Goal: Information Seeking & Learning: Check status

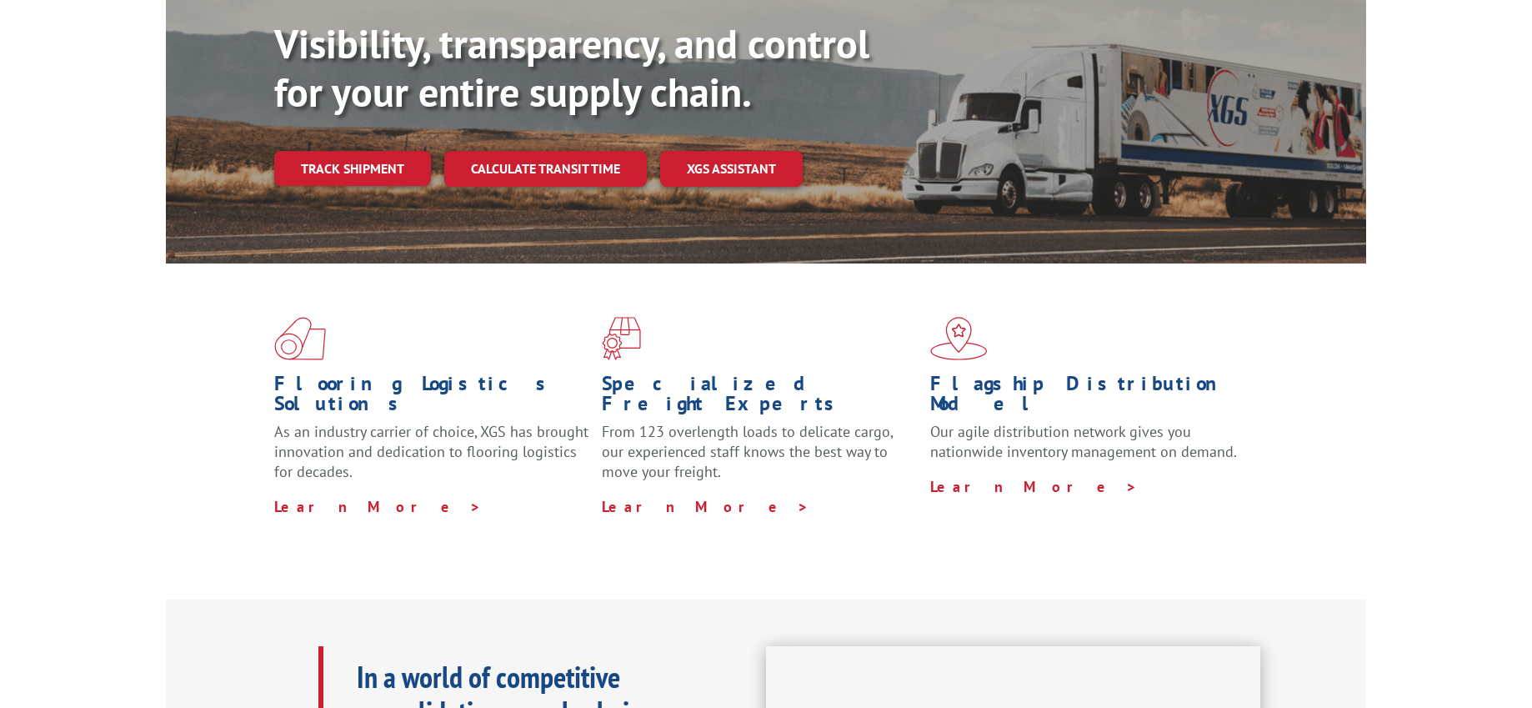
scroll to position [265, 0]
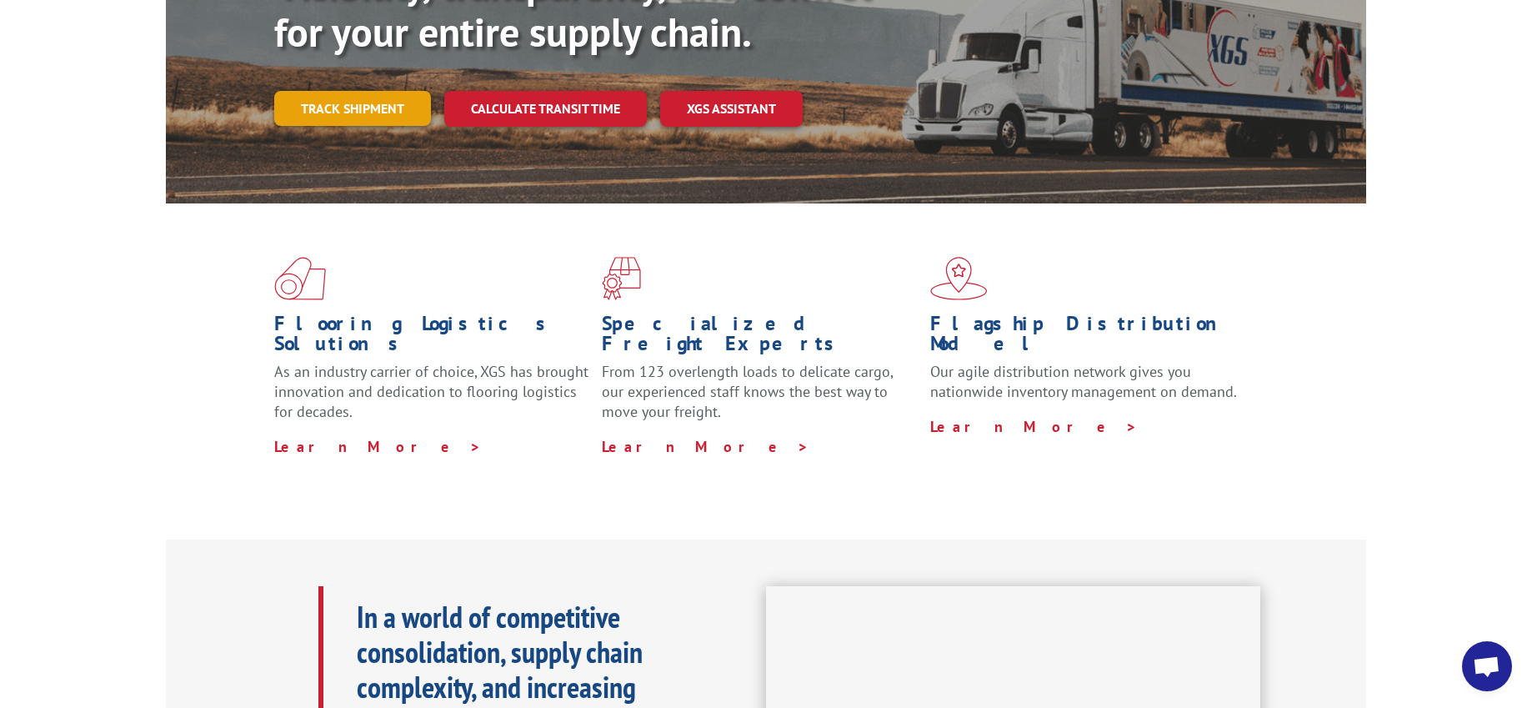
click at [380, 91] on link "Track shipment" at bounding box center [352, 108] width 157 height 35
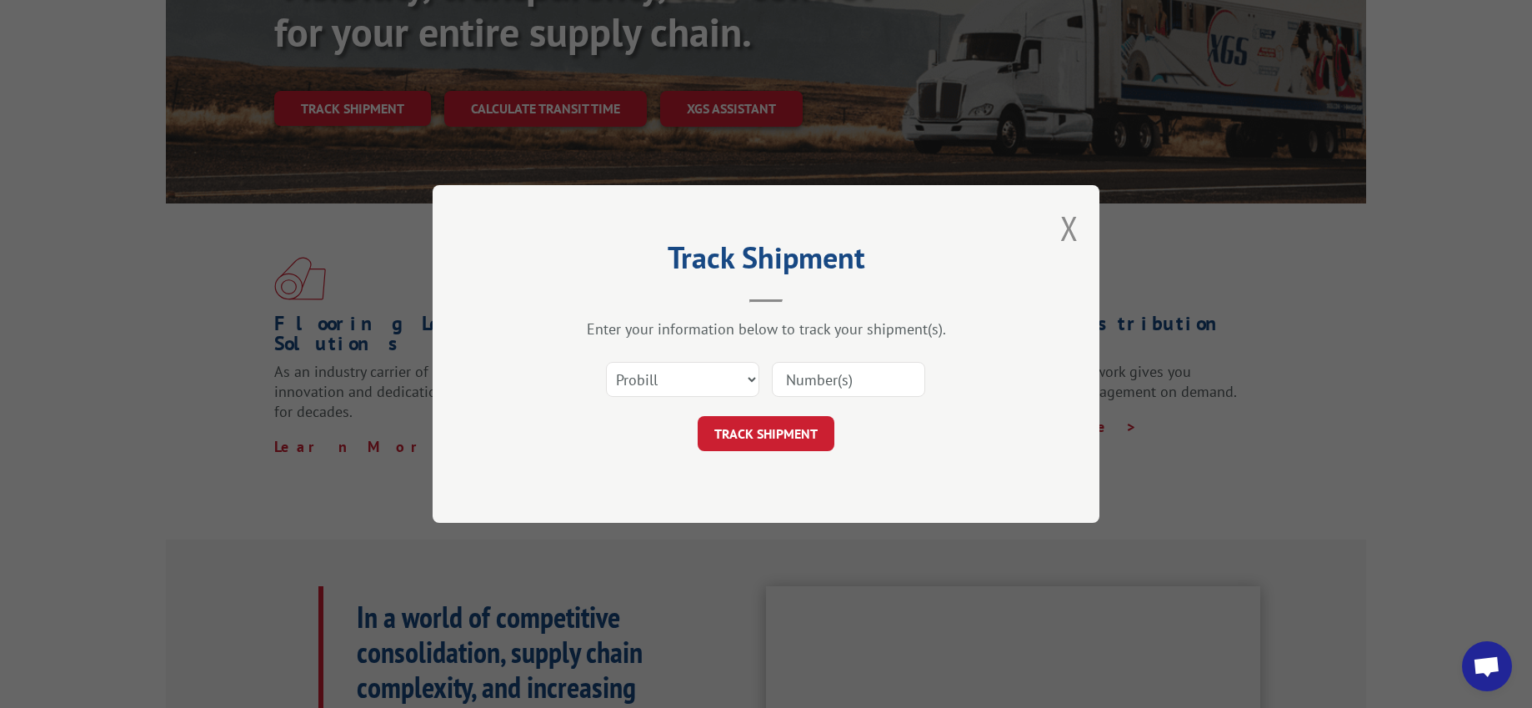
click at [787, 373] on input at bounding box center [848, 379] width 153 height 35
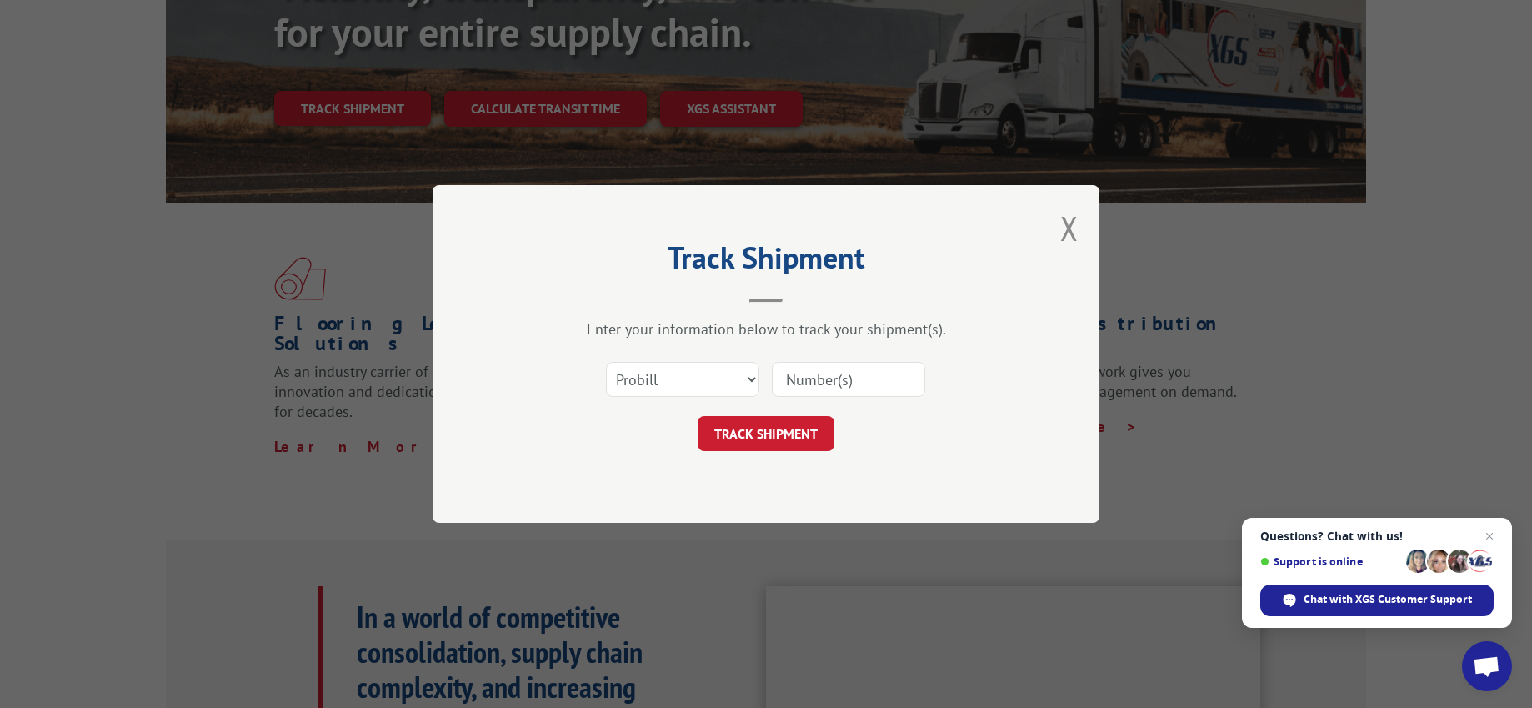
click at [839, 387] on input at bounding box center [848, 379] width 153 height 35
paste input "SI625380"
type input "SI625380"
click at [738, 384] on select "Select category... Probill BOL PO" at bounding box center [682, 379] width 153 height 35
select select "po"
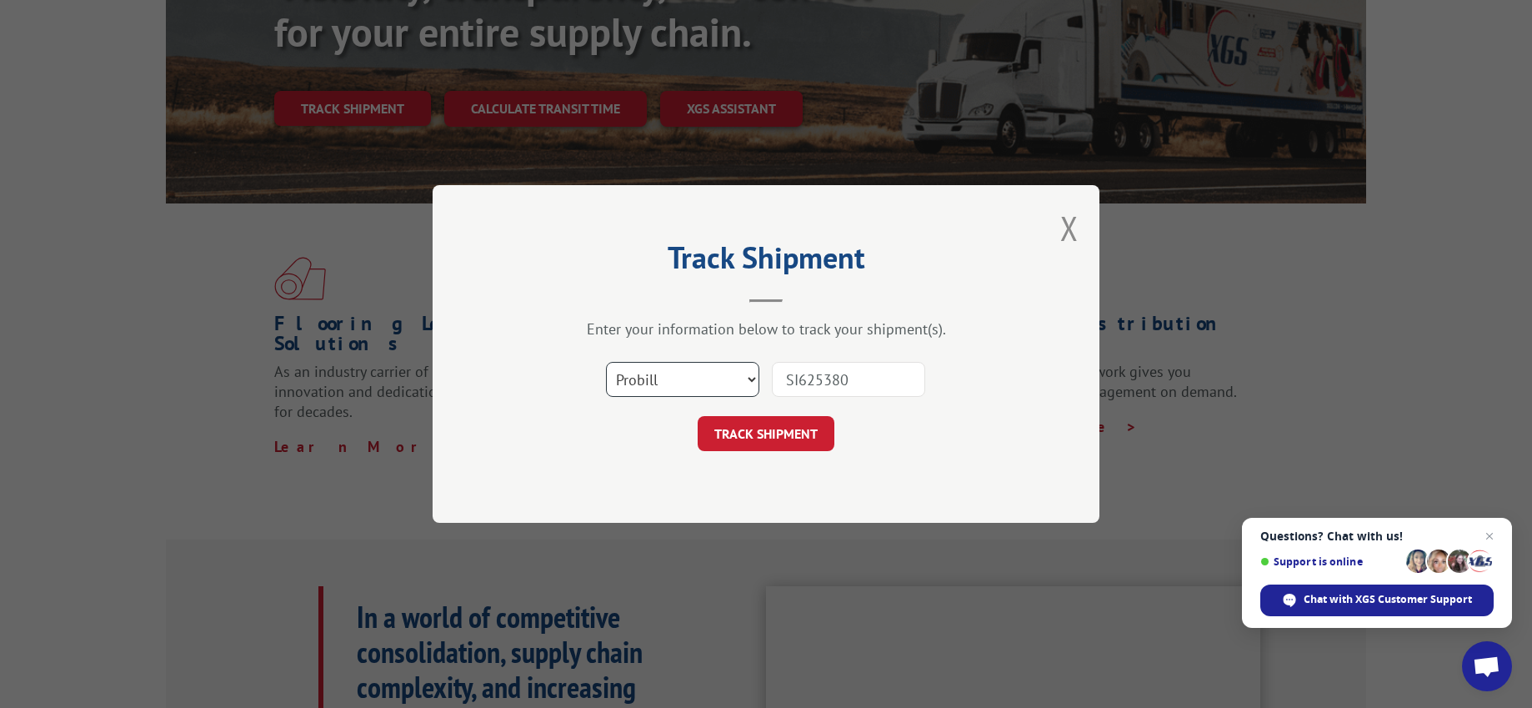
click at [606, 362] on select "Select category... Probill BOL PO" at bounding box center [682, 379] width 153 height 35
click at [885, 393] on input "SI625380" at bounding box center [848, 379] width 153 height 35
drag, startPoint x: 759, startPoint y: 383, endPoint x: 739, endPoint y: 385, distance: 20.2
click at [739, 385] on div "Select category... Probill BOL PO SI625380" at bounding box center [766, 379] width 500 height 55
paste input "12996"
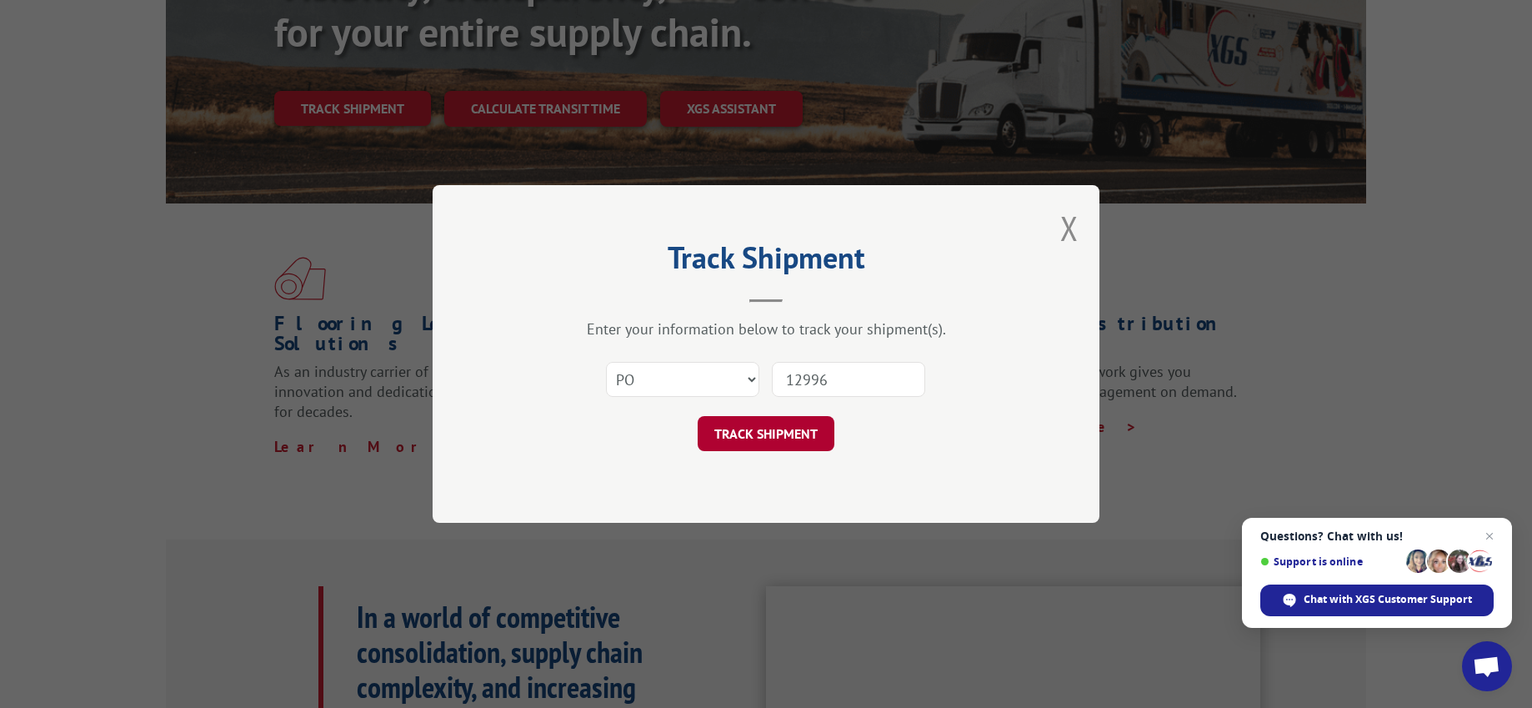
type input "12996"
click at [794, 432] on button "TRACK SHIPMENT" at bounding box center [766, 433] width 137 height 35
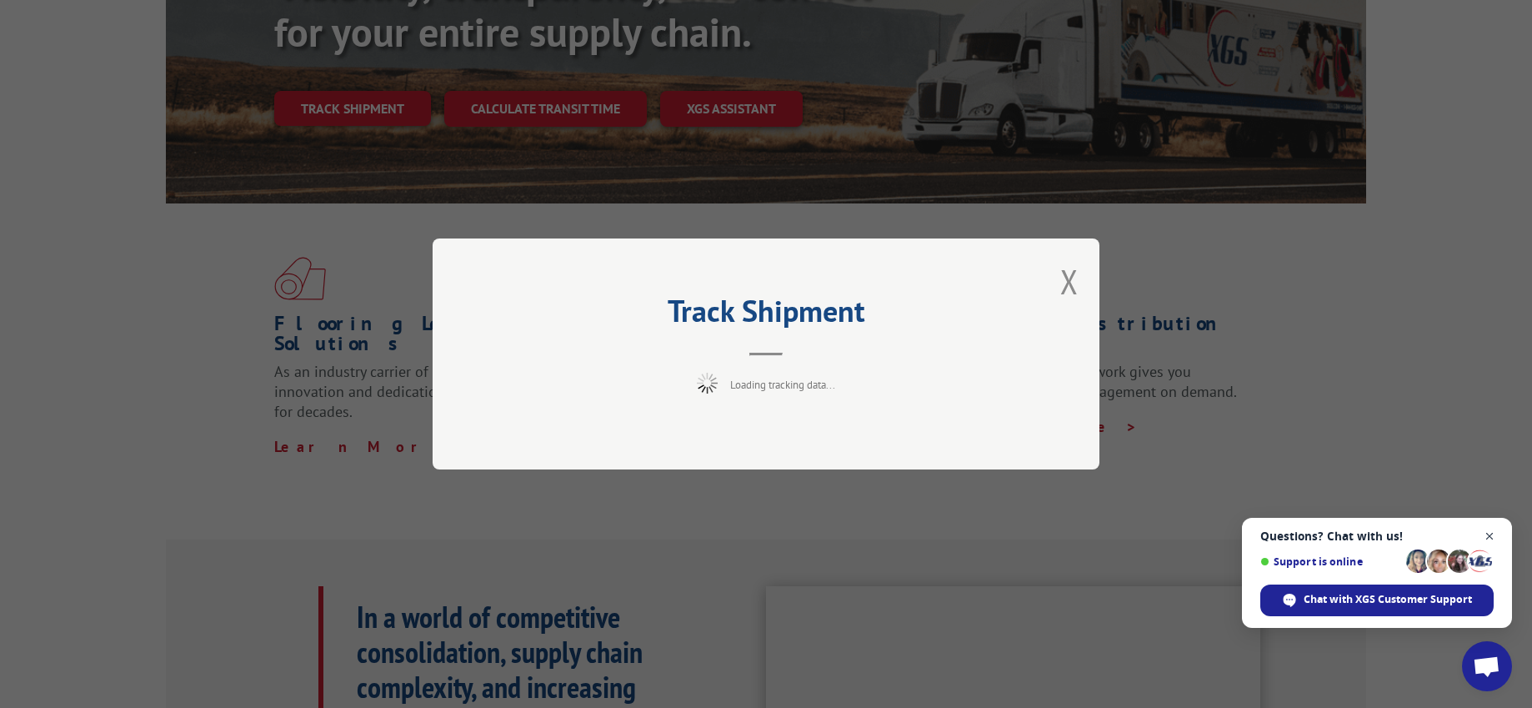
click at [1490, 537] on span "Close chat" at bounding box center [1490, 536] width 21 height 21
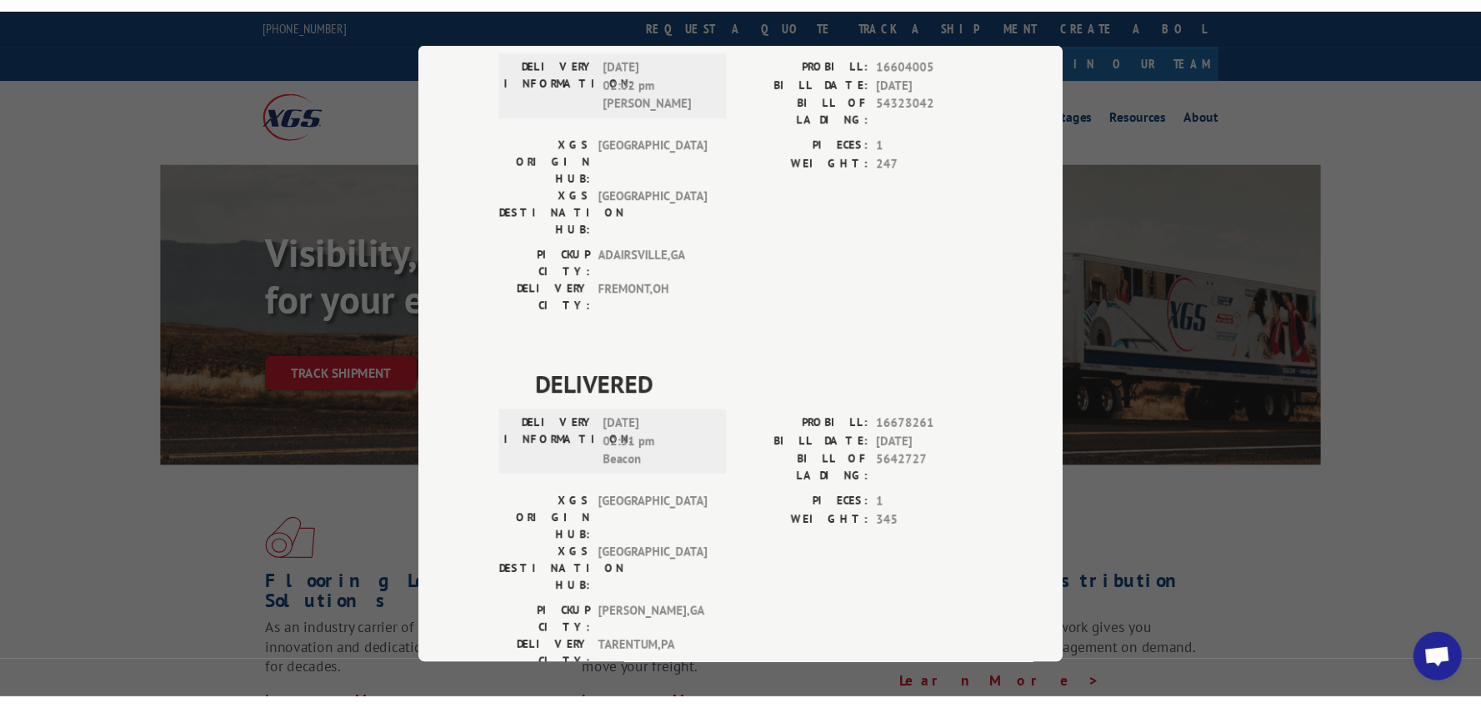
scroll to position [3855, 0]
